Goal: Task Accomplishment & Management: Manage account settings

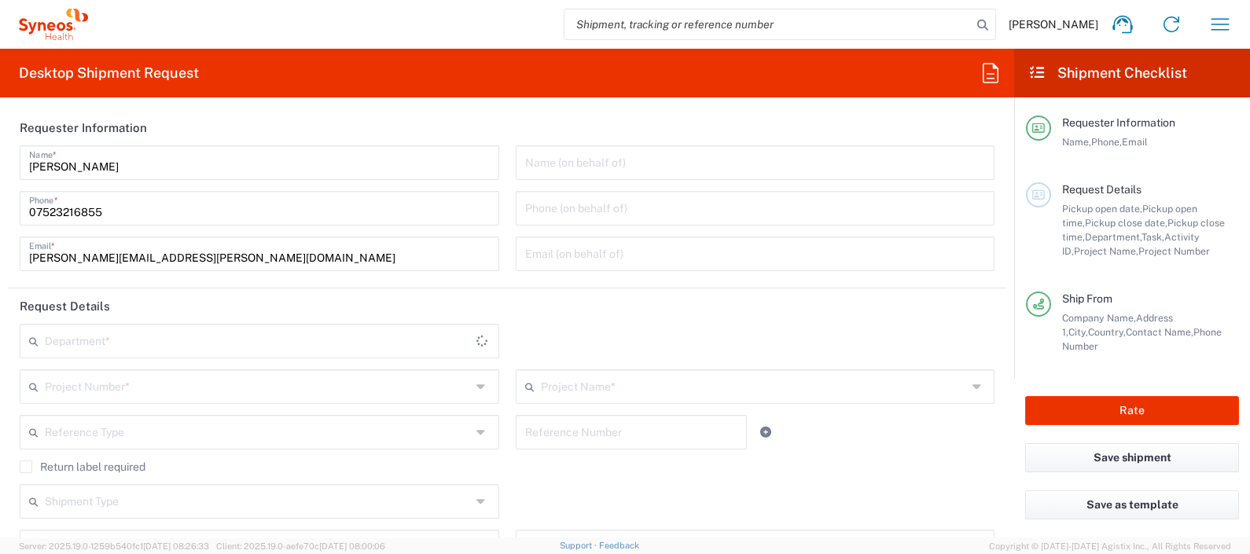
type input "England"
type input "[GEOGRAPHIC_DATA]"
type input "8350"
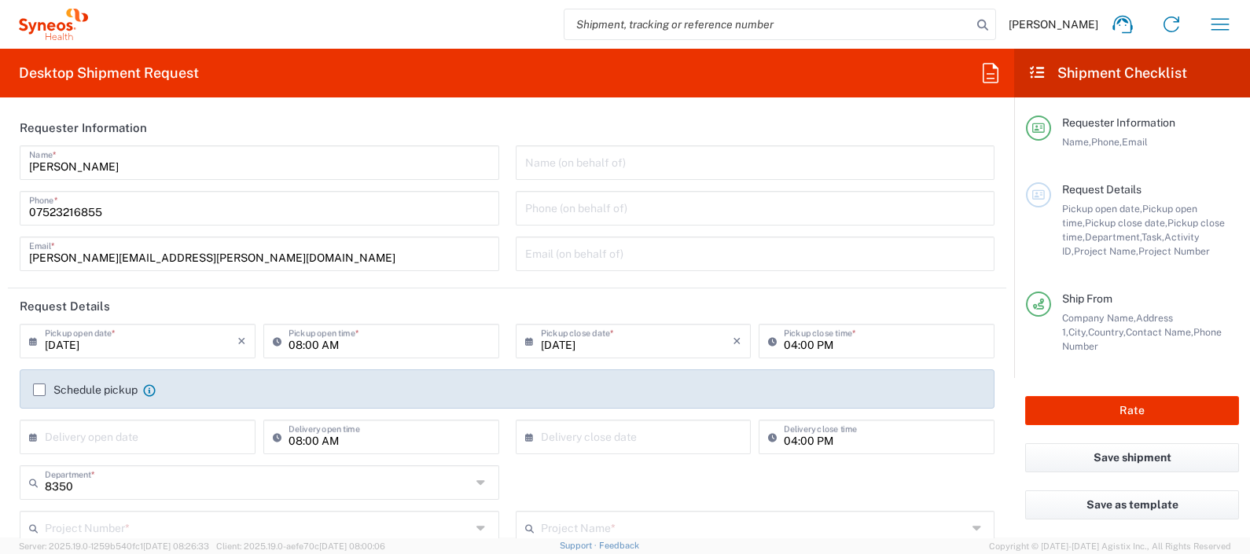
type input "Syneos Health UK Limited"
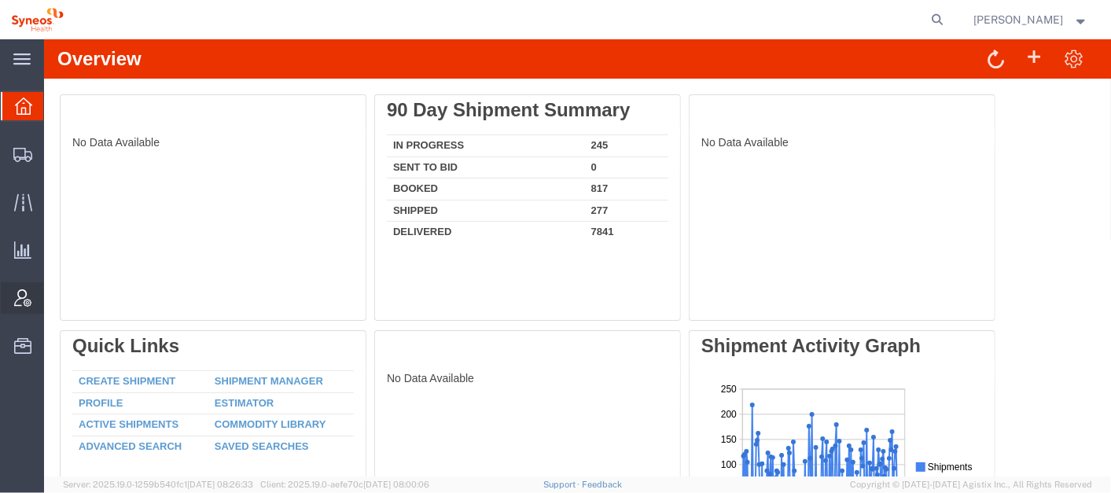
click at [54, 286] on span "Account Admin" at bounding box center [48, 297] width 11 height 31
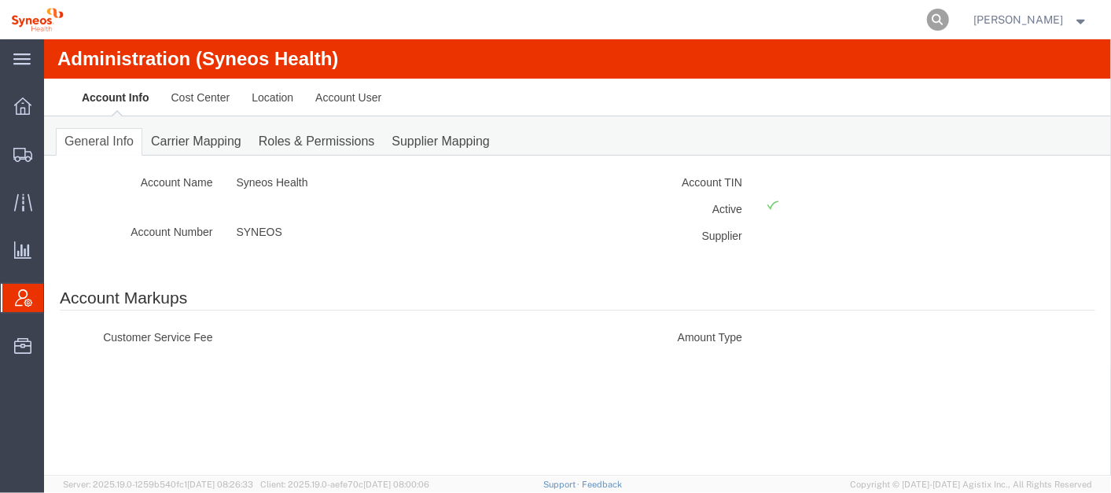
click at [949, 24] on icon at bounding box center [938, 20] width 22 height 22
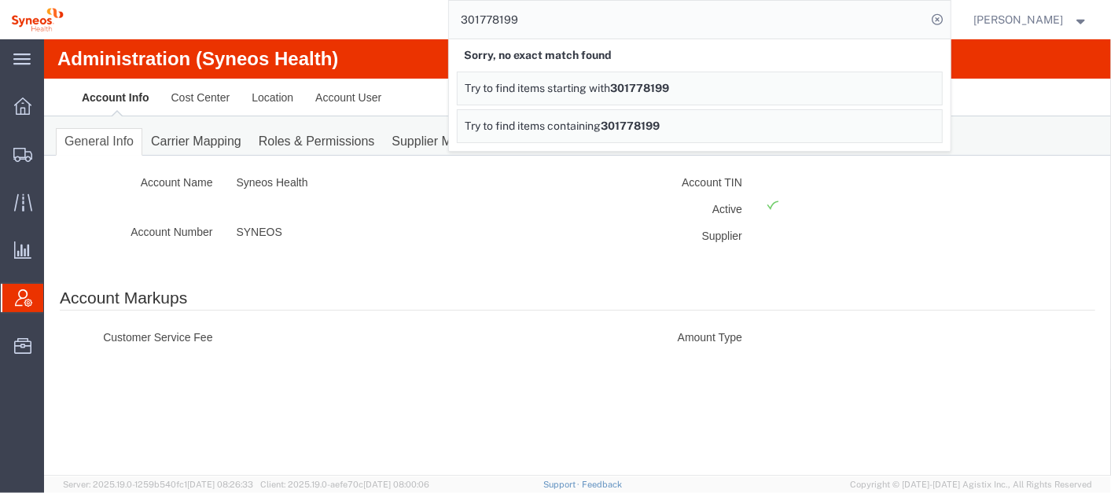
click at [659, 76] on link "Try to find items starting with 301778199" at bounding box center [700, 89] width 486 height 34
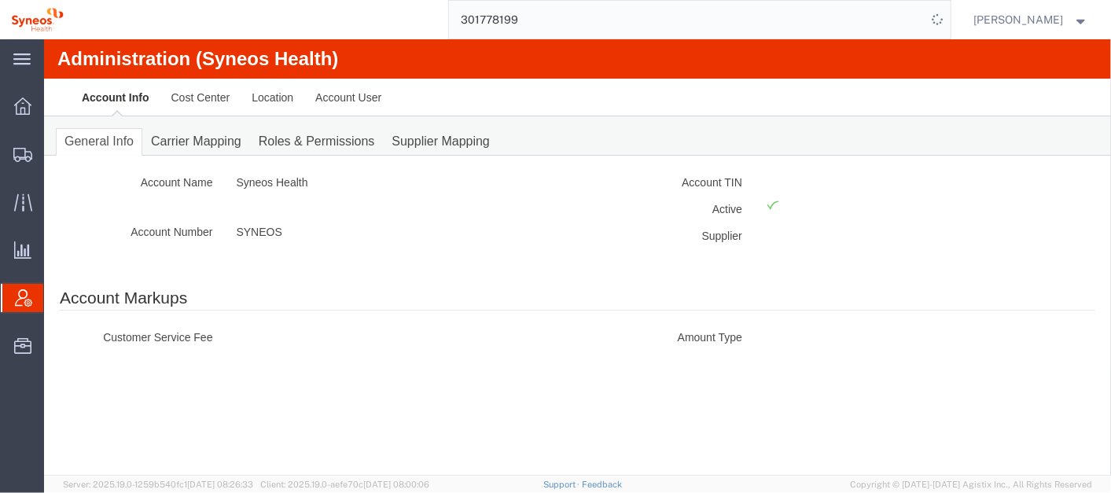
click at [609, 23] on input "301778199" at bounding box center [688, 20] width 478 height 38
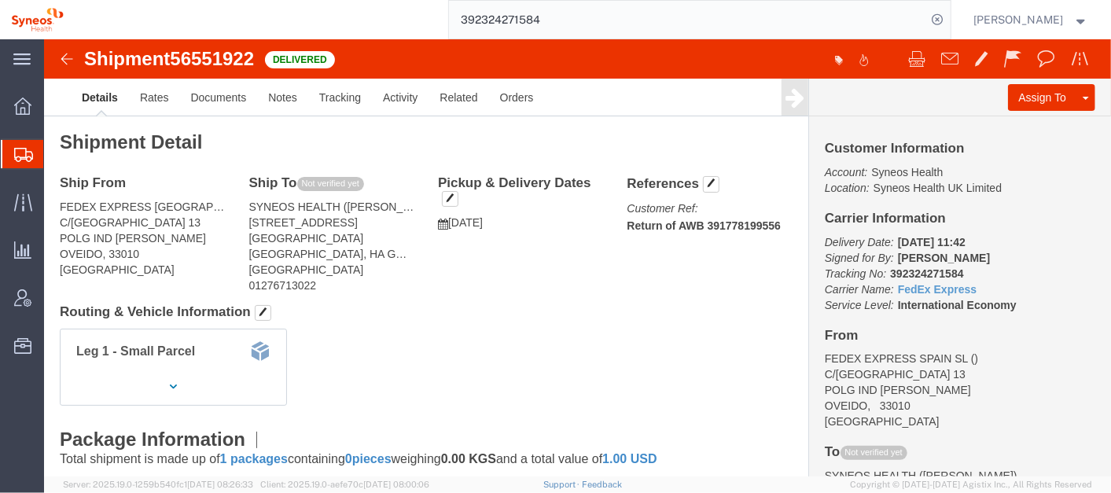
click b "Return of AWB 391778199556"
copy b "391778199556"
click span "button"
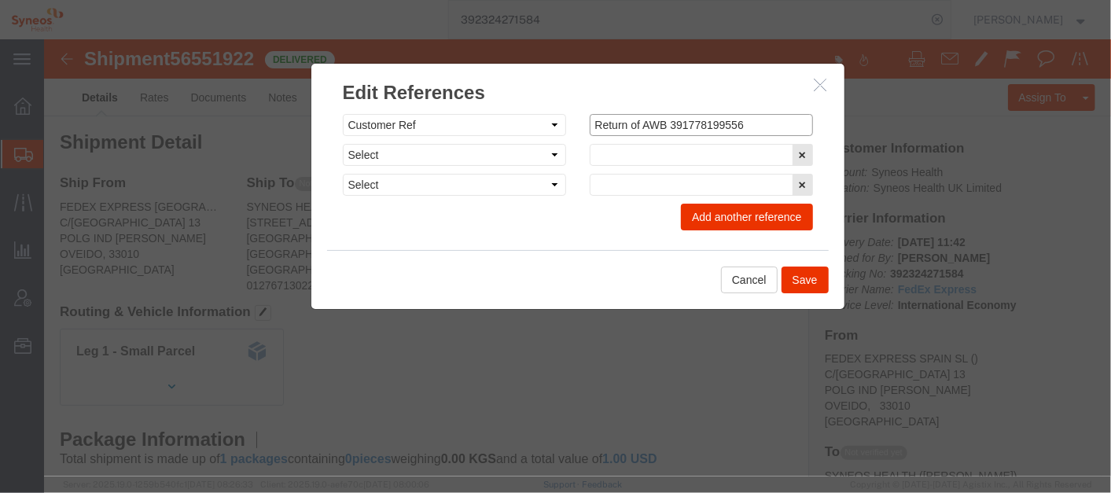
click input "Return of AWB 391778199556"
click icon "button"
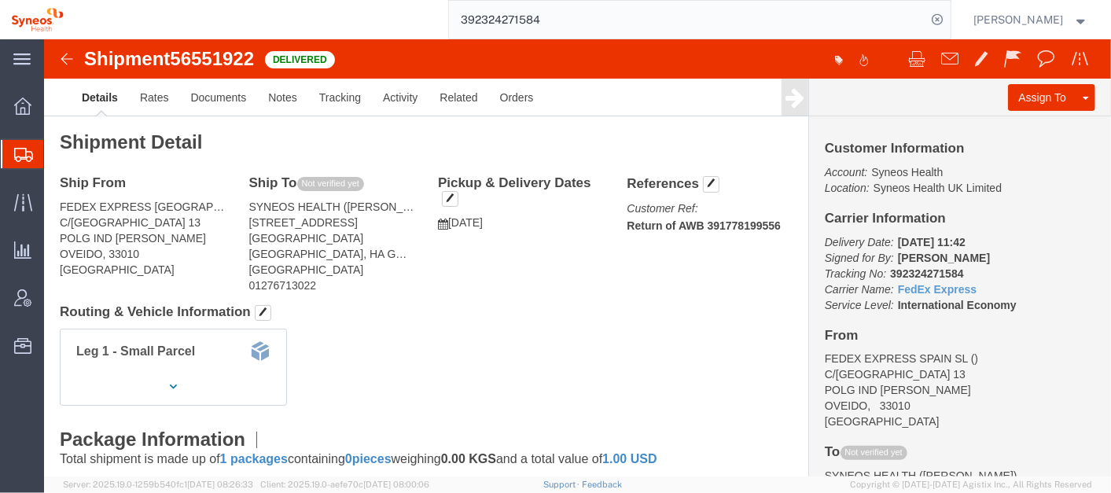
click at [590, 18] on input "392324271584" at bounding box center [688, 20] width 478 height 38
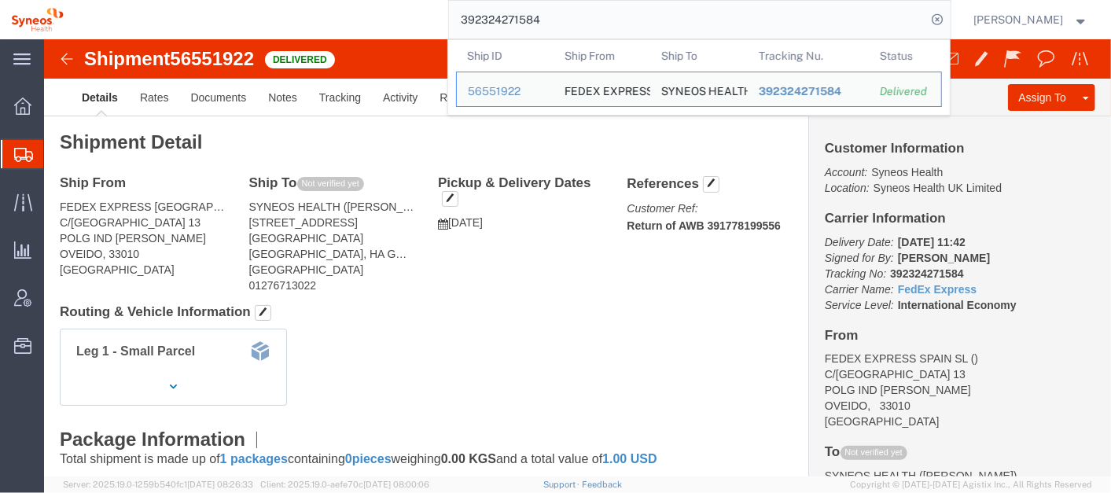
click at [590, 18] on input "392324271584" at bounding box center [688, 20] width 478 height 38
paste input "1778199556"
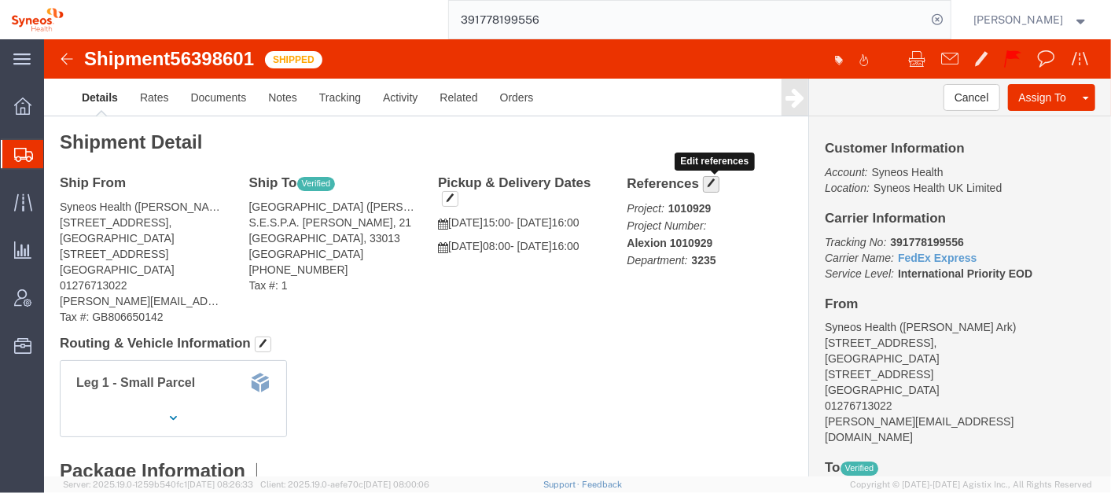
click span "button"
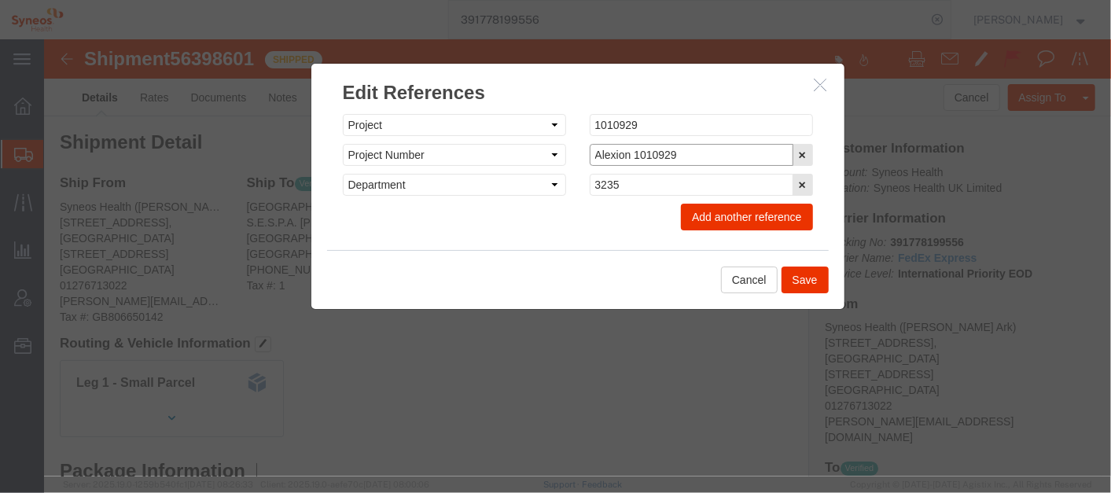
drag, startPoint x: 638, startPoint y: 118, endPoint x: 502, endPoint y: 115, distance: 136.8
click div "Select Account Type Activity ID Airline Appointment Number ASN Batch Request # …"
click icon "button"
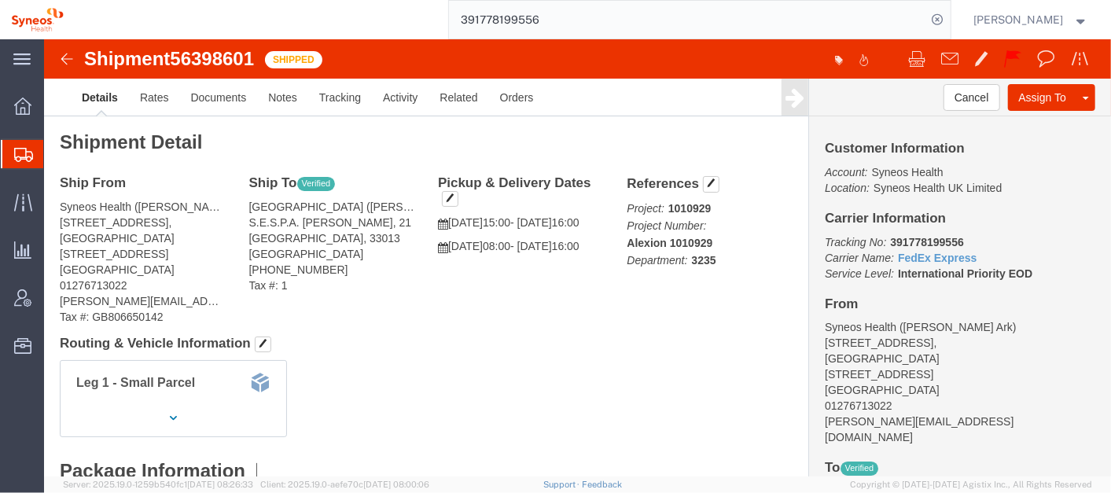
click at [605, 21] on input "391778199556" at bounding box center [688, 20] width 478 height 38
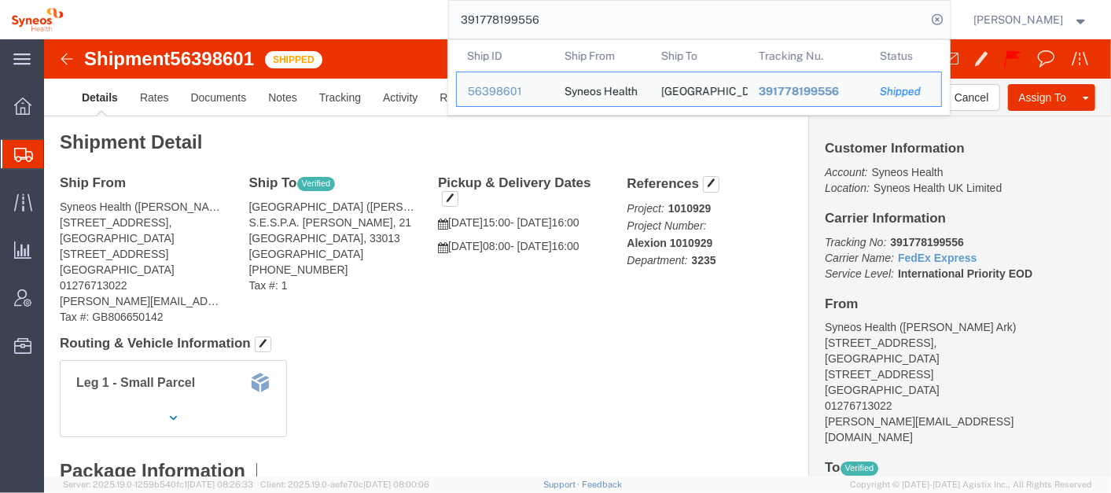
click at [605, 21] on input "391778199556" at bounding box center [688, 20] width 478 height 38
paste input "56806301"
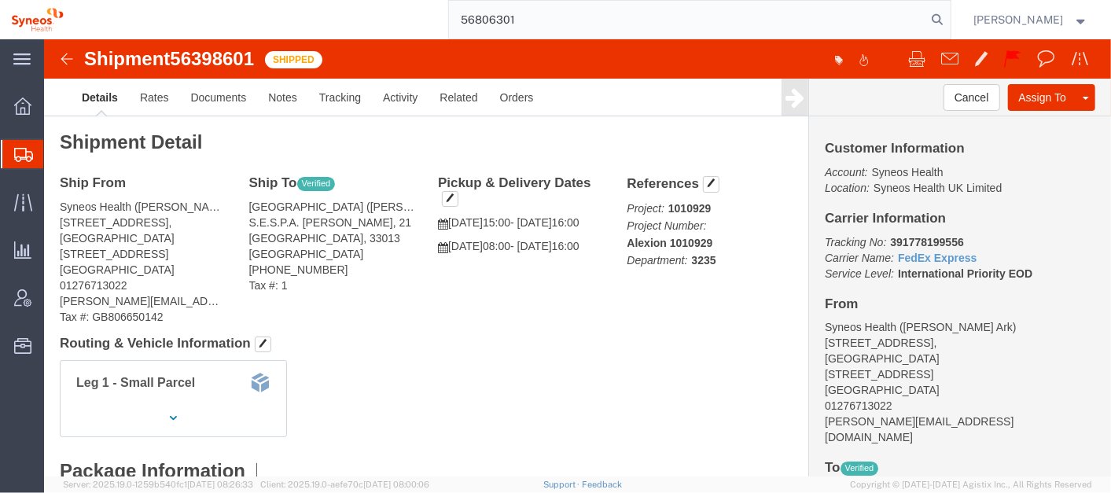
type input "56806301"
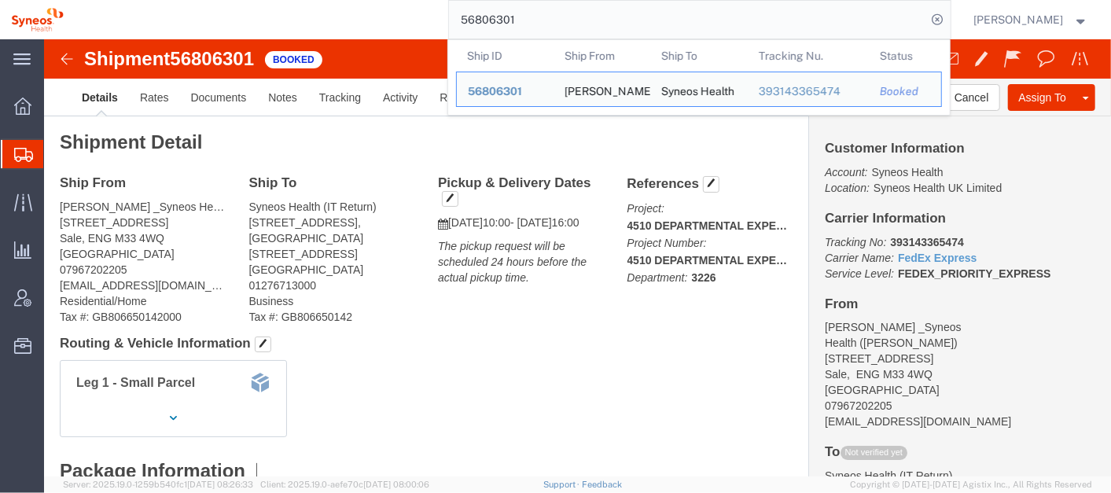
click div "Leg 1 - Small Parcel"
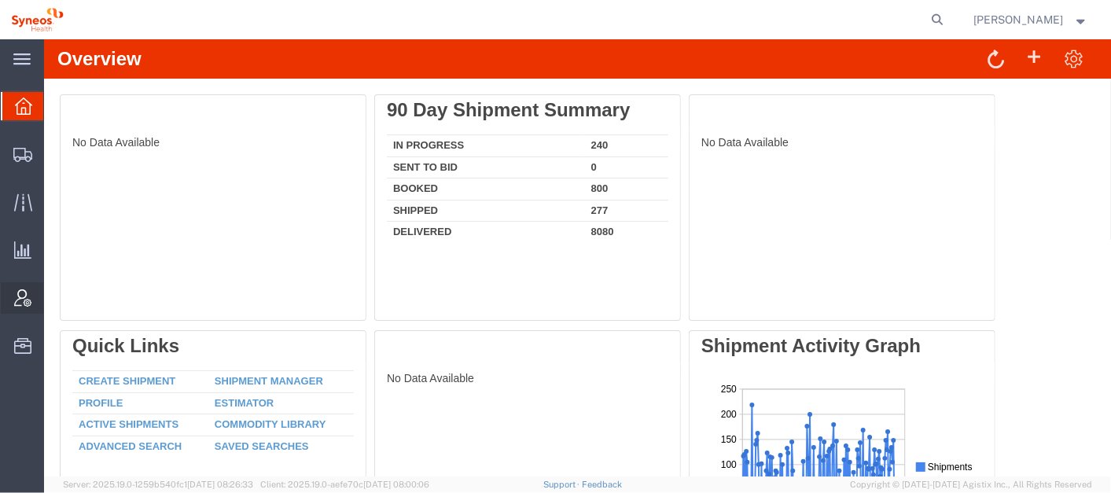
click at [54, 296] on span "Account Admin" at bounding box center [48, 297] width 11 height 31
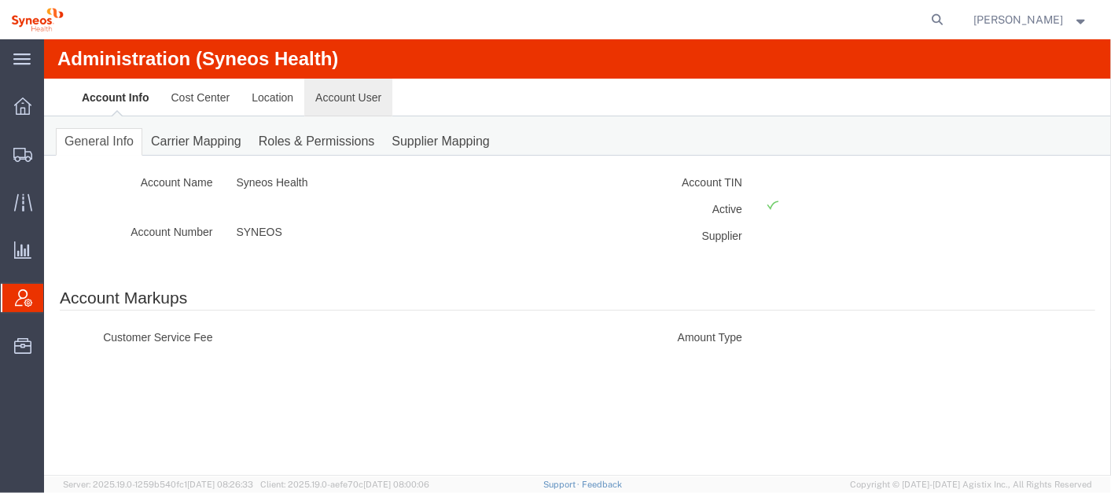
click at [362, 101] on link "Account User" at bounding box center [347, 97] width 88 height 38
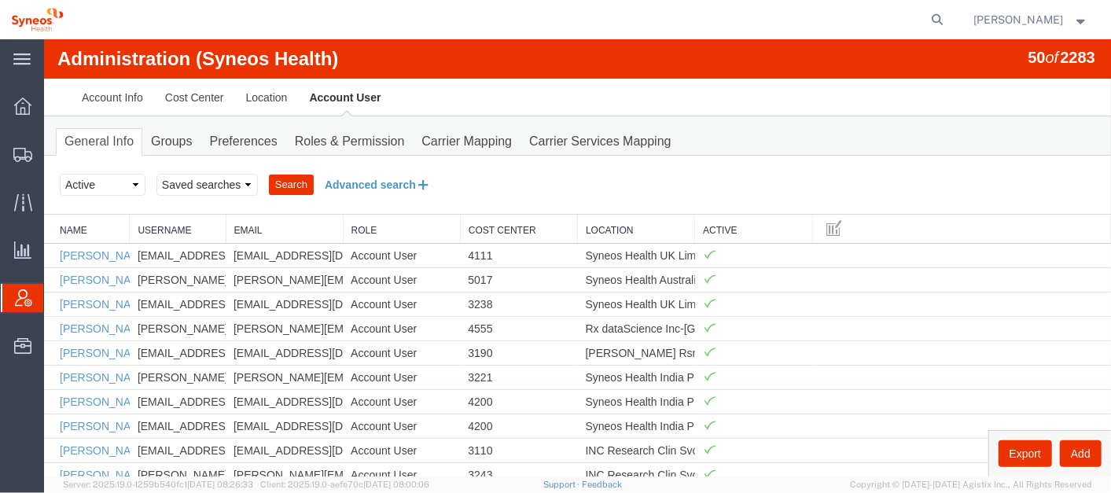
click at [341, 179] on button "Advanced search" at bounding box center [377, 184] width 128 height 27
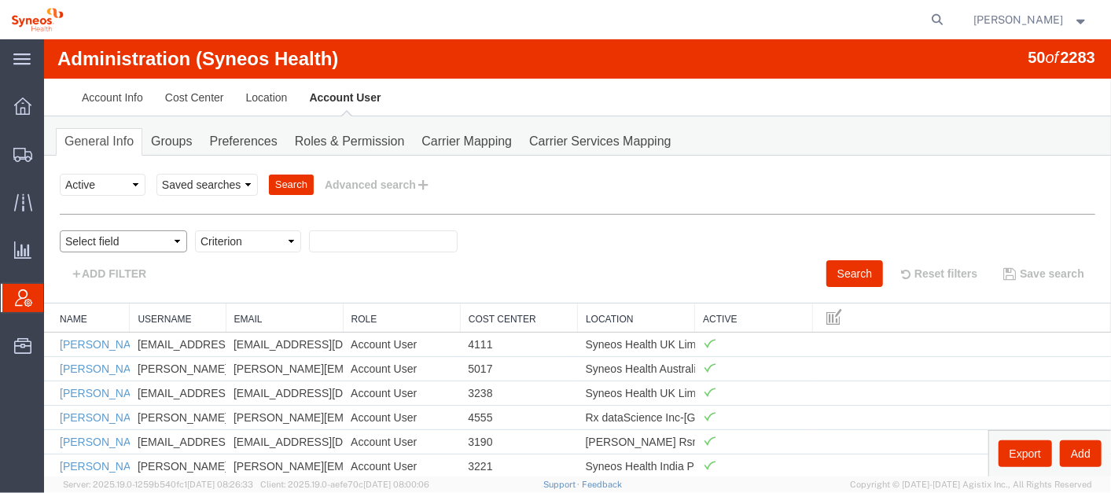
click at [136, 238] on select "Select field Cost Center Email Location Name Role Username" at bounding box center [122, 241] width 127 height 22
select select "email"
click at [59, 230] on select "Select field Cost Center Email Location Name Role Username" at bounding box center [122, 241] width 127 height 22
click at [241, 237] on select "Criterion contains does not contain is is blank is not blank starts with" at bounding box center [247, 241] width 106 height 22
select select "is"
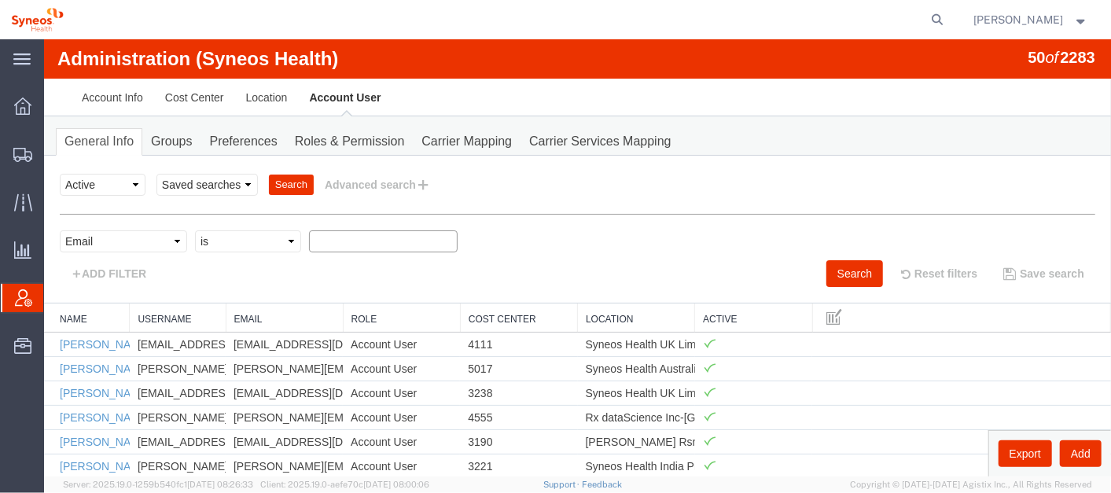
click at [194, 230] on select "Criterion contains does not contain is is blank is not blank starts with" at bounding box center [247, 241] width 106 height 22
paste input "maja.vaak@syneoshealth.com;"
click at [848, 269] on button "Search" at bounding box center [854, 272] width 57 height 27
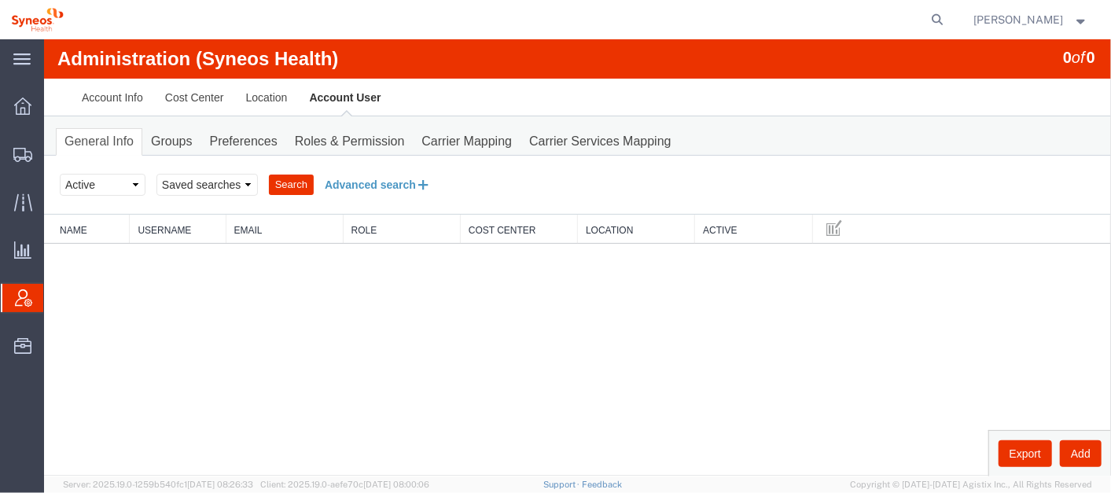
click at [378, 180] on button "Advanced search" at bounding box center [377, 184] width 128 height 27
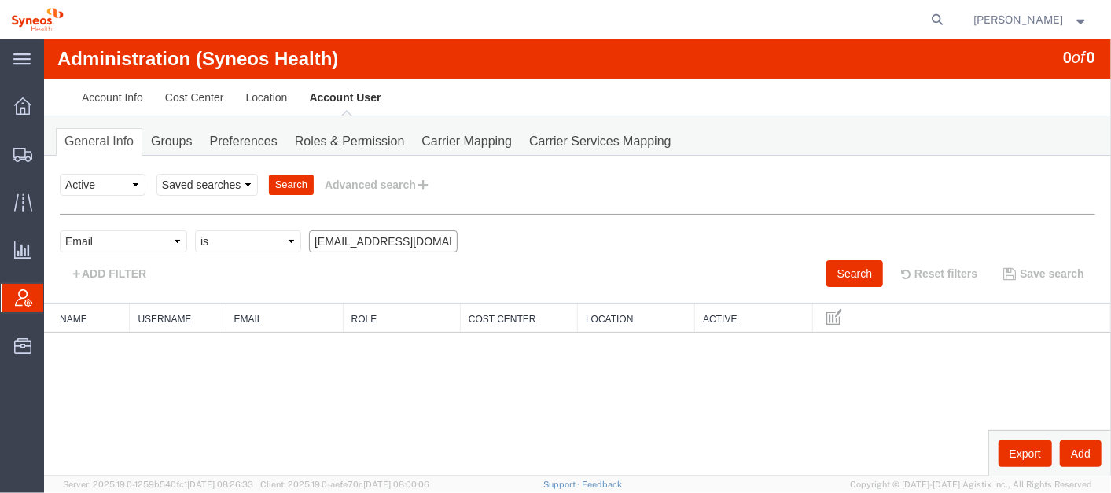
click at [321, 237] on input "maja.vaak@syneoshealth.com;" at bounding box center [382, 241] width 149 height 22
type input "maja.vaak@syneoshealth.com"
click at [837, 273] on button "Search" at bounding box center [854, 272] width 57 height 27
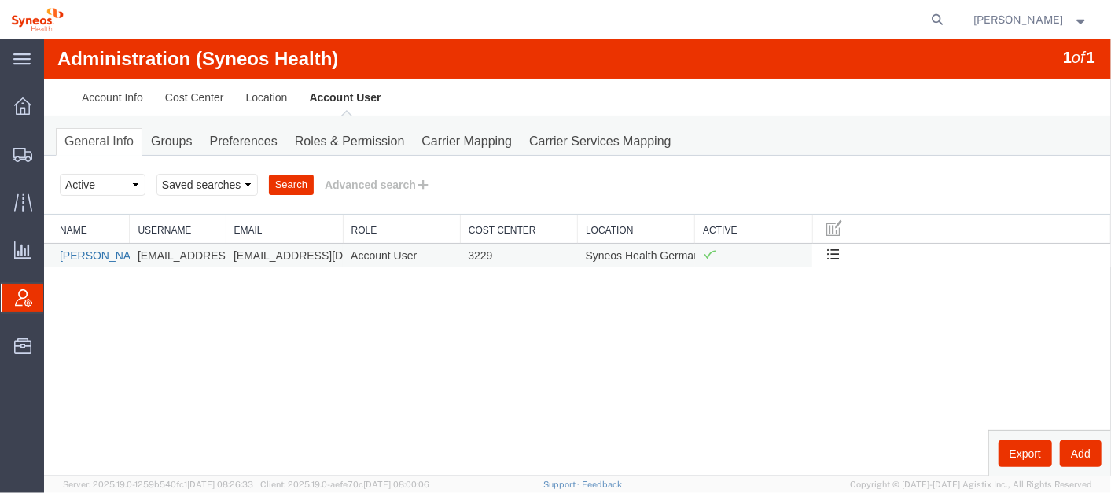
click at [84, 248] on link "Maja Vaak" at bounding box center [104, 254] width 90 height 13
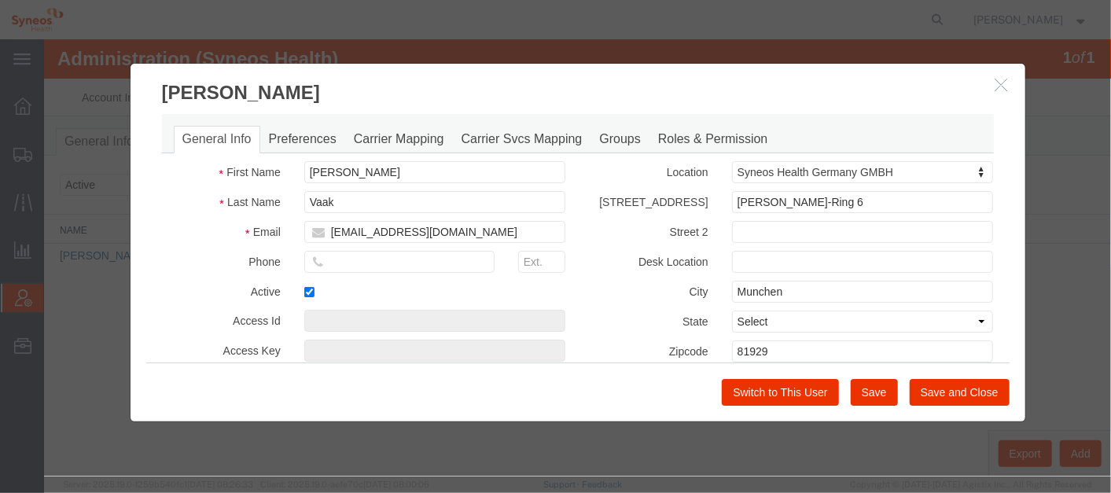
select select "DEPARTMENT"
click at [412, 129] on link "Carrier Mapping" at bounding box center [398, 139] width 108 height 28
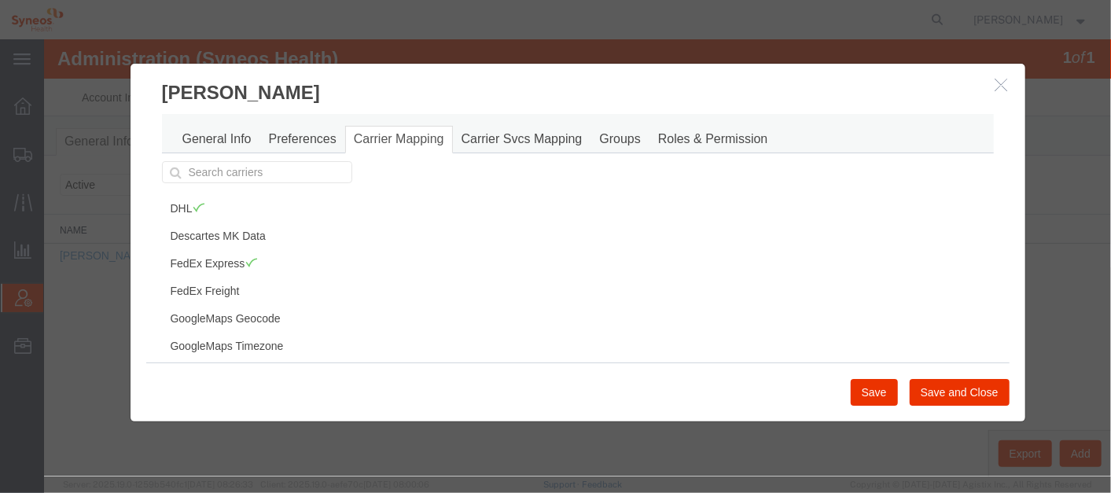
click at [1000, 79] on icon "button" at bounding box center [1001, 83] width 13 height 13
